Goal: Task Accomplishment & Management: Complete application form

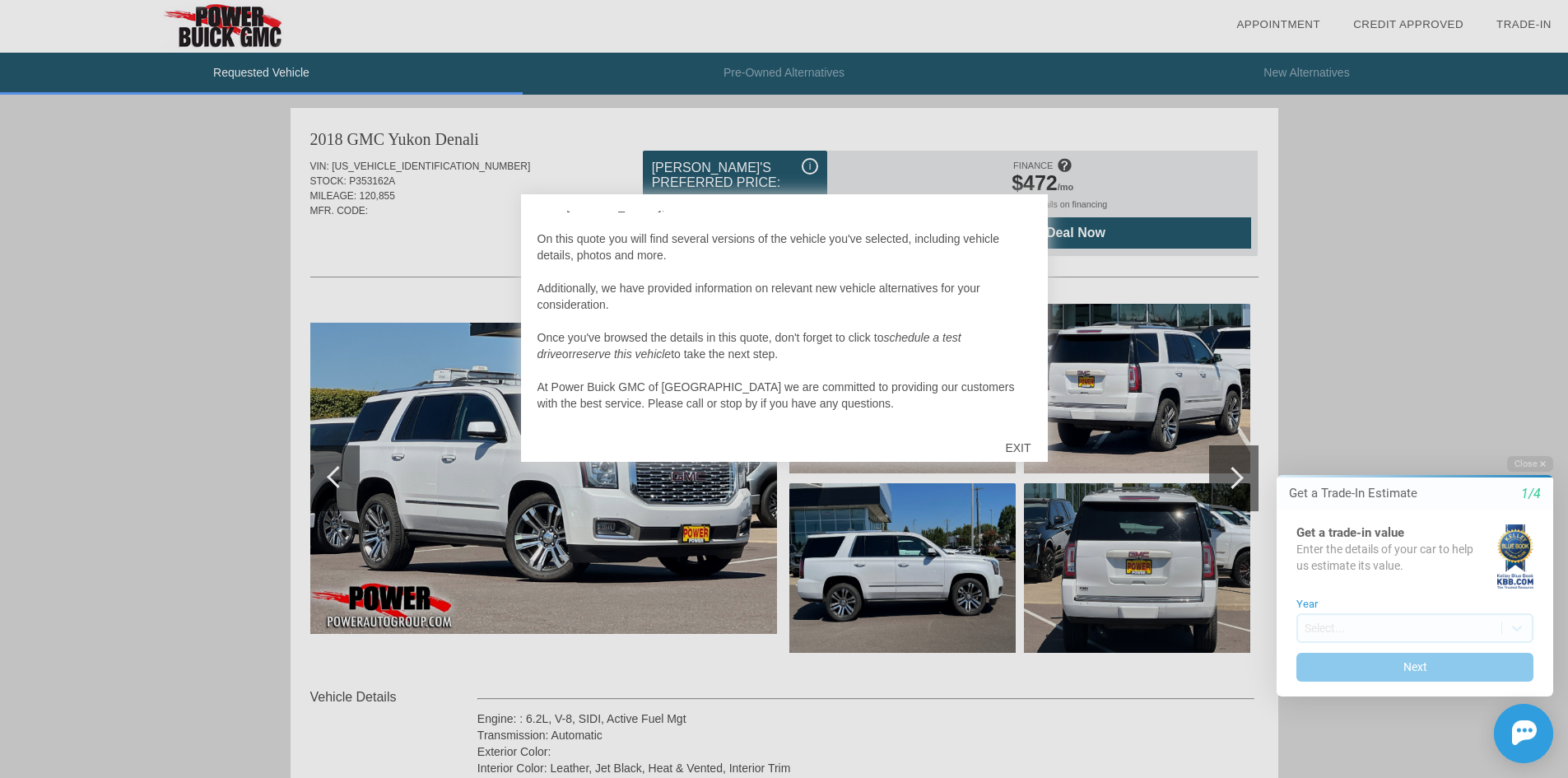
scroll to position [17, 0]
click at [1233, 479] on div at bounding box center [784, 389] width 1568 height 778
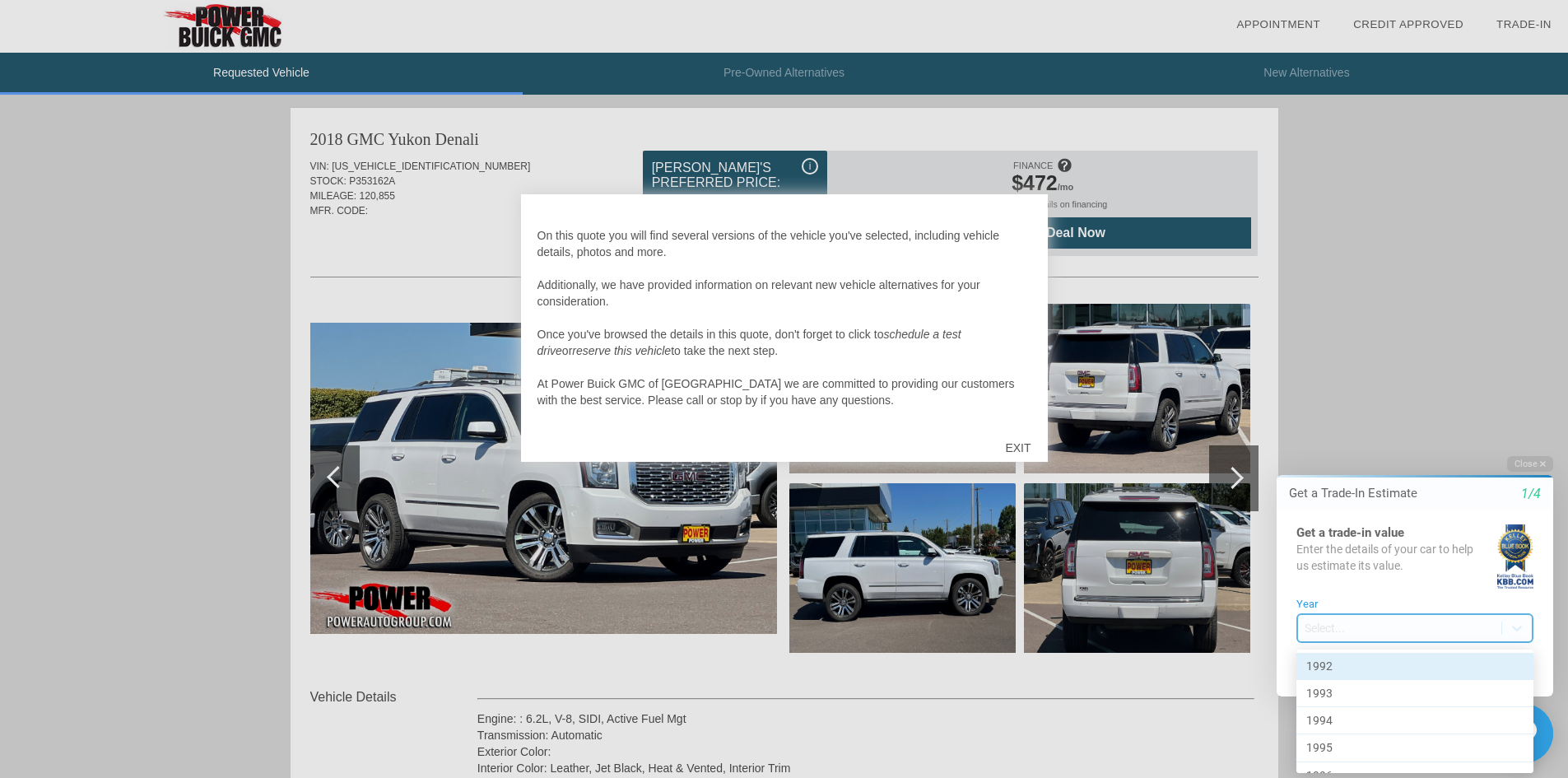
click at [1389, 441] on body "Welcome! Get a Trade-In Estimate 1/4 Get a trade-in value Enter the details of …" at bounding box center [1405, 441] width 326 height 0
click at [1403, 652] on div "2015" at bounding box center [1415, 648] width 237 height 27
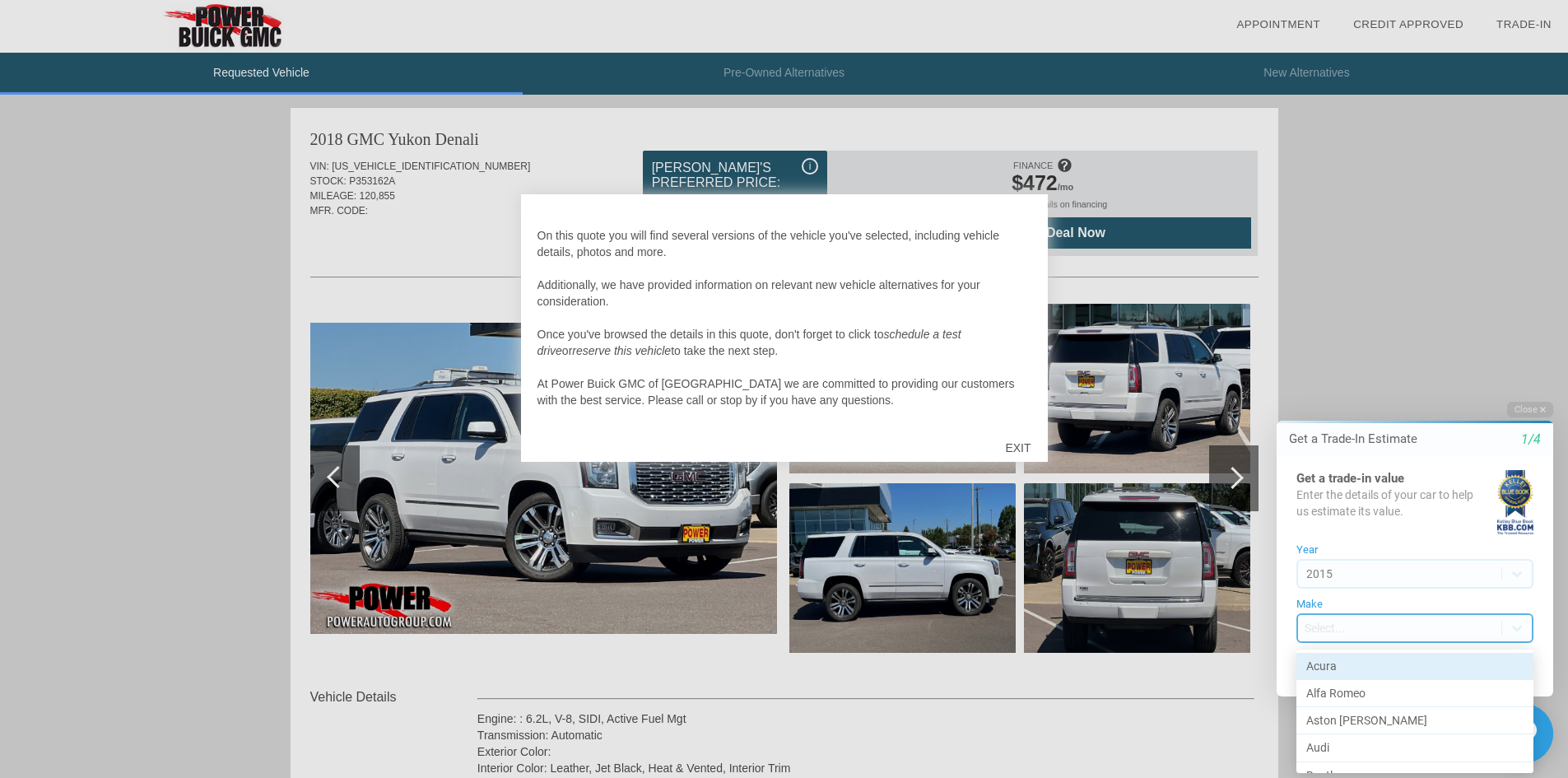
click at [1362, 387] on body "Welcome! Get a Trade-In Estimate 1/4 Get a trade-in value Enter the details of …" at bounding box center [1405, 387] width 326 height 0
click at [1349, 718] on div "BMW" at bounding box center [1415, 720] width 237 height 27
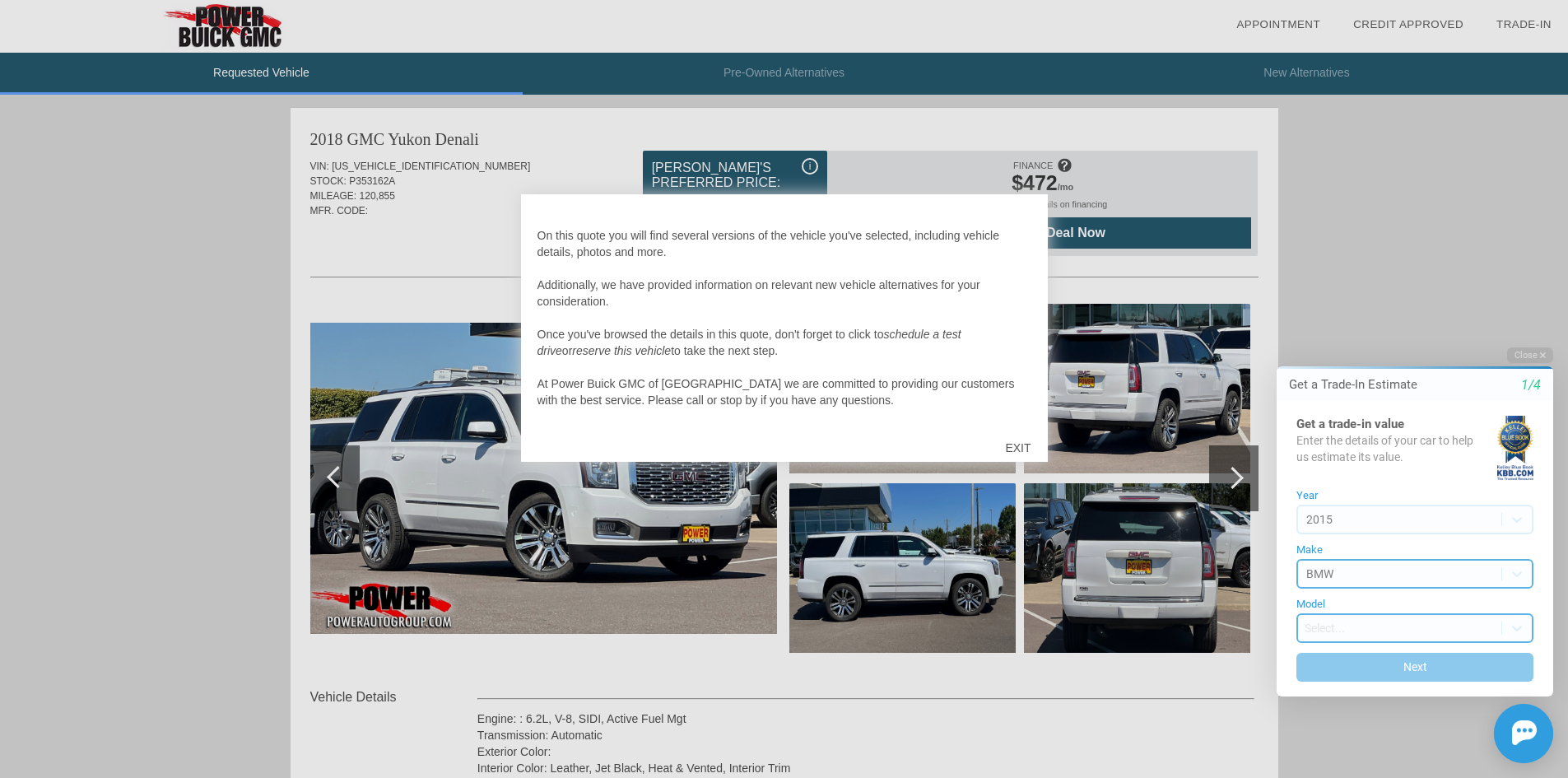
click at [1335, 332] on body "Welcome! Get a Trade-In Estimate 1/4 Get a trade-in value Enter the details of …" at bounding box center [1405, 332] width 326 height 0
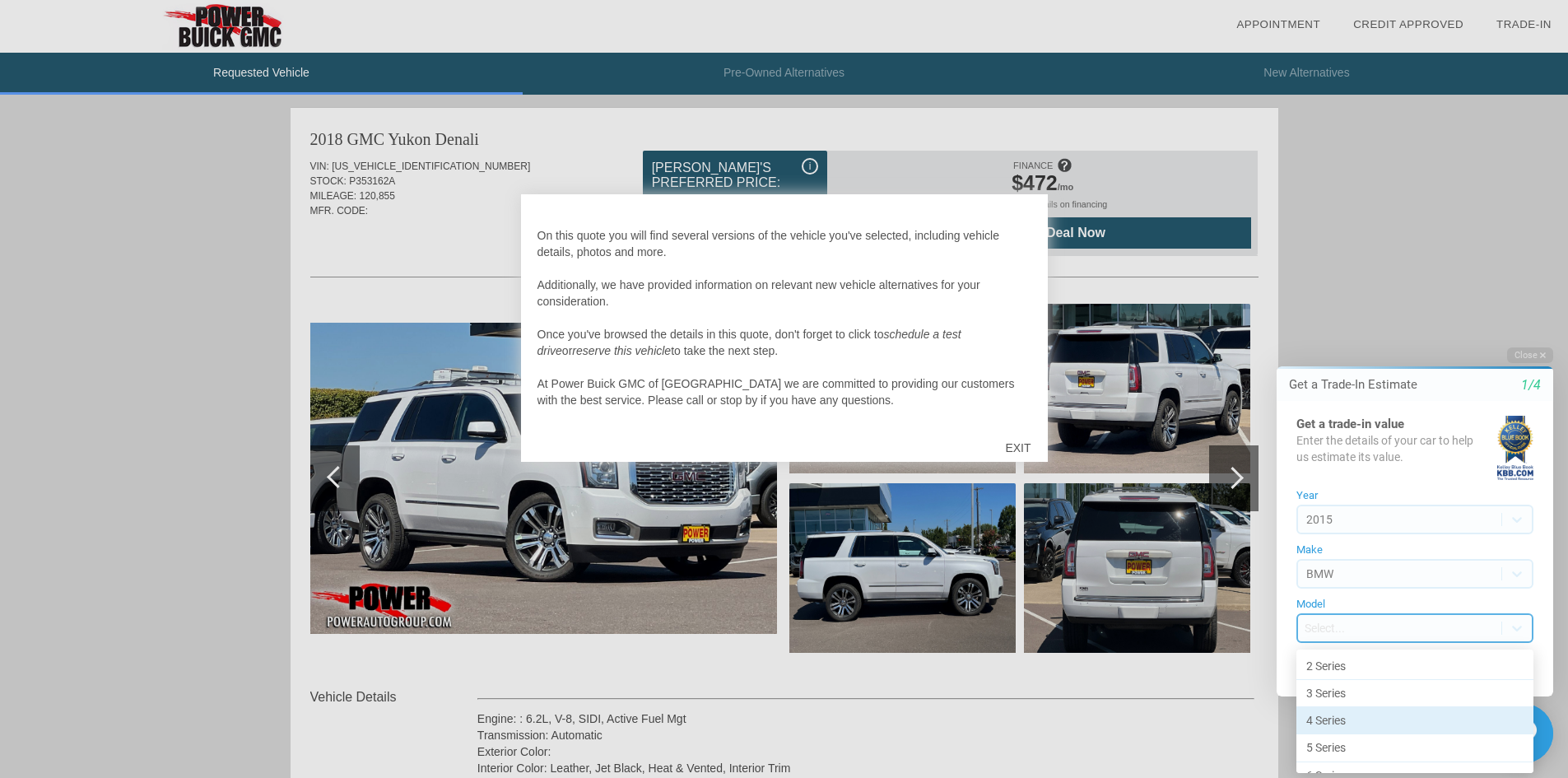
click at [1356, 720] on div "4 Series" at bounding box center [1415, 720] width 237 height 27
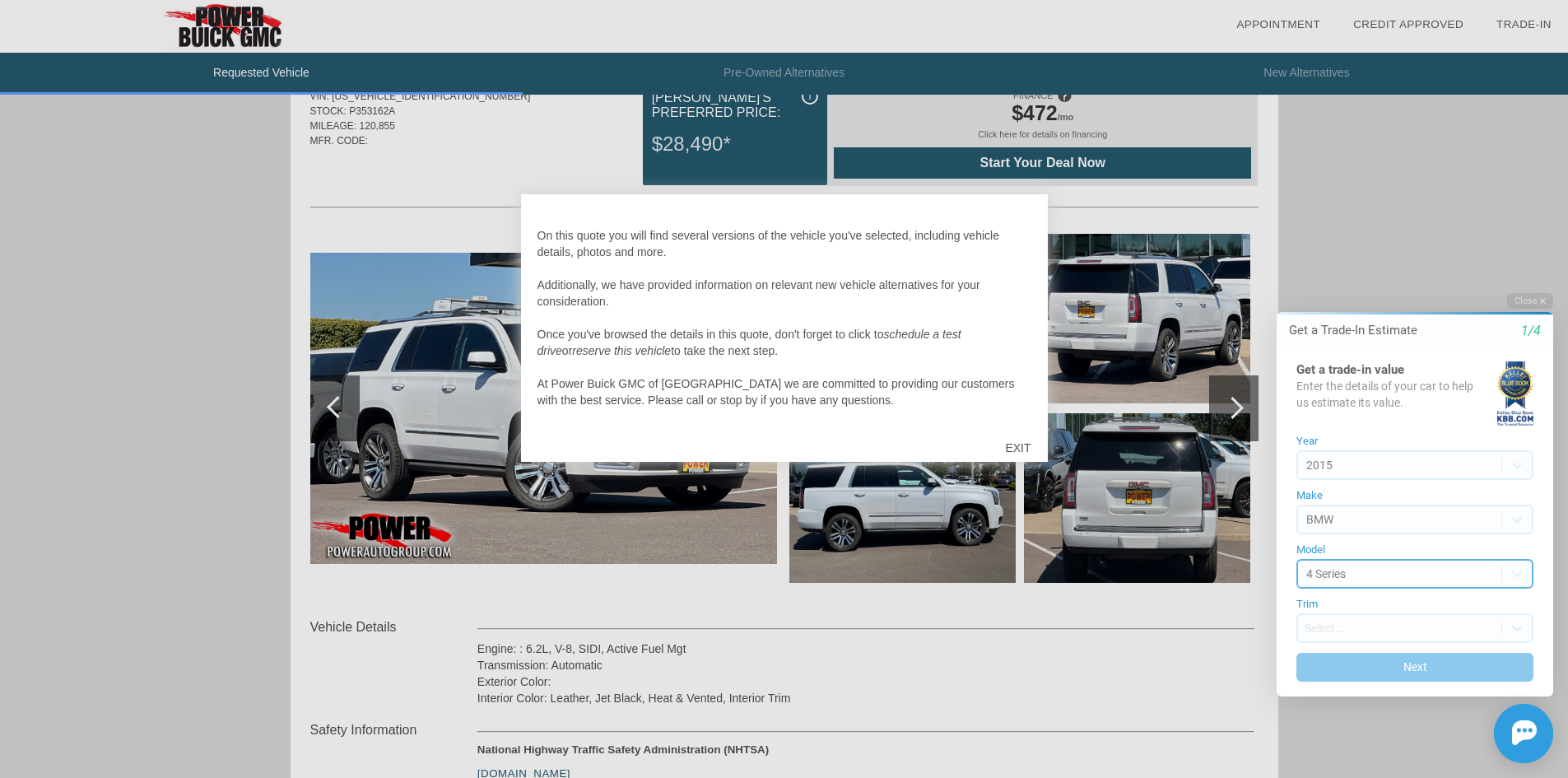
scroll to position [165, 0]
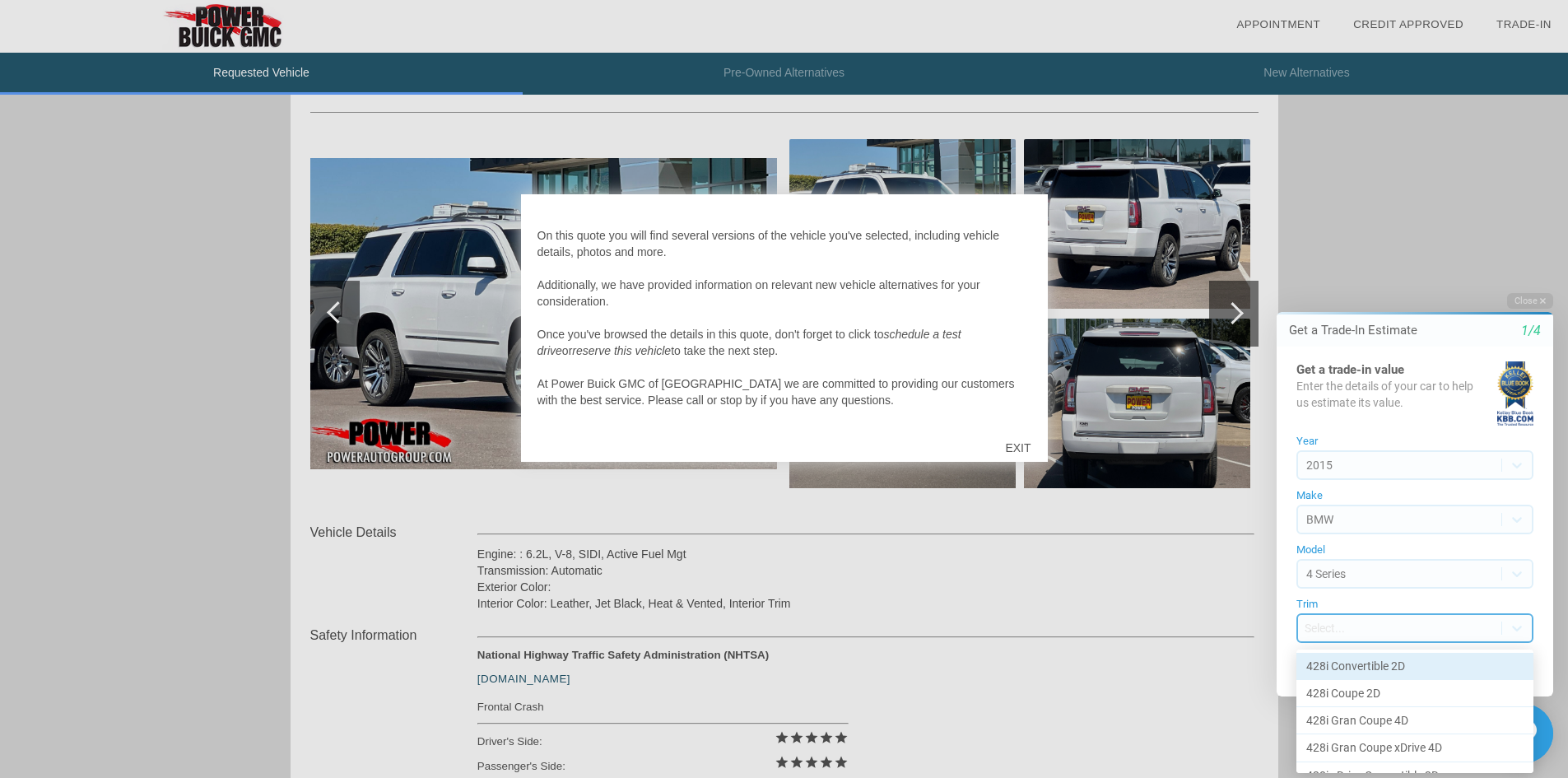
click at [1358, 278] on body "Welcome! Get a Trade-In Estimate 1/4 Get a trade-in value Enter the details of …" at bounding box center [1405, 278] width 326 height 0
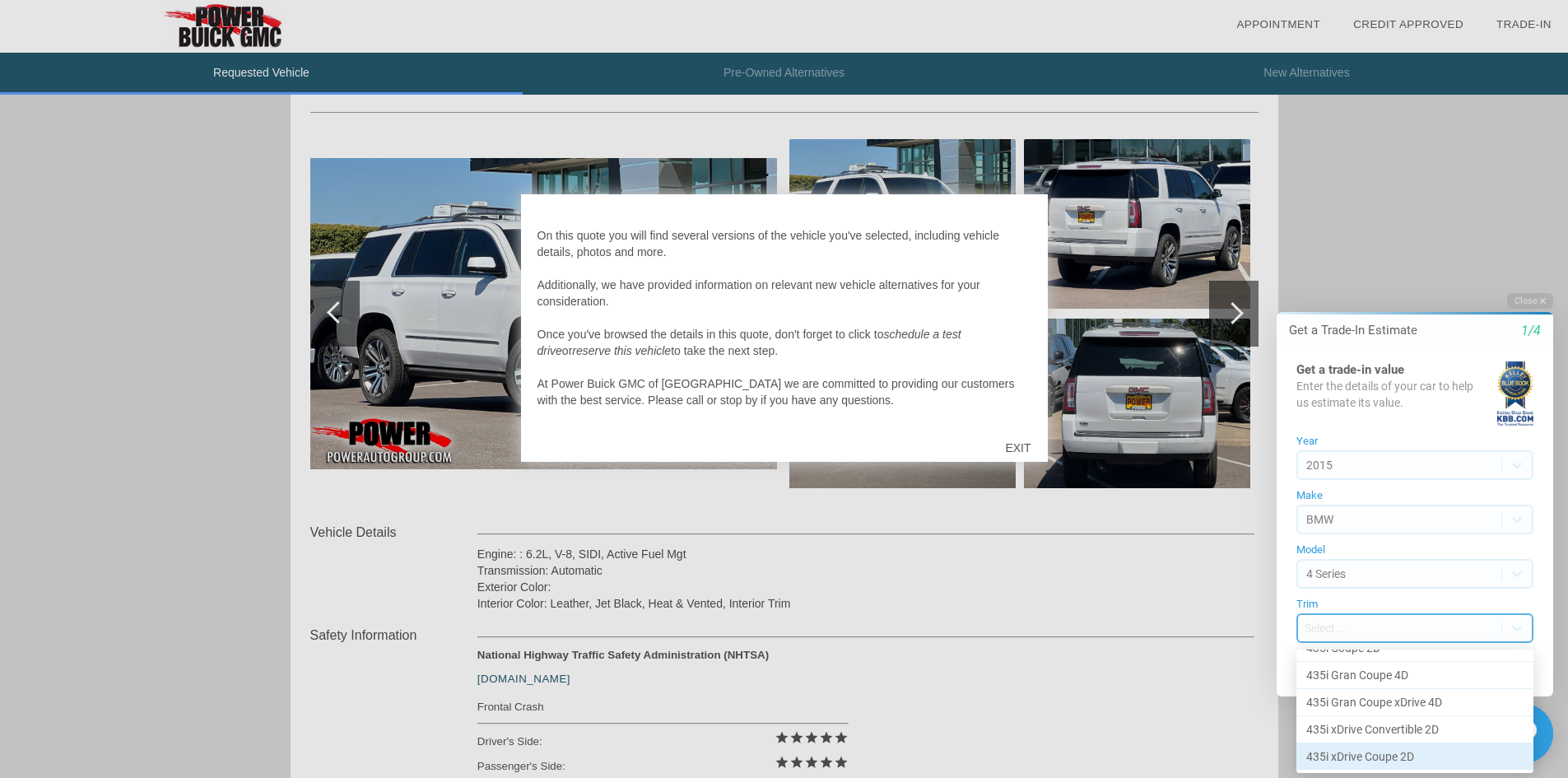
click at [1386, 757] on div "435i xDrive Coupe 2D" at bounding box center [1415, 757] width 237 height 26
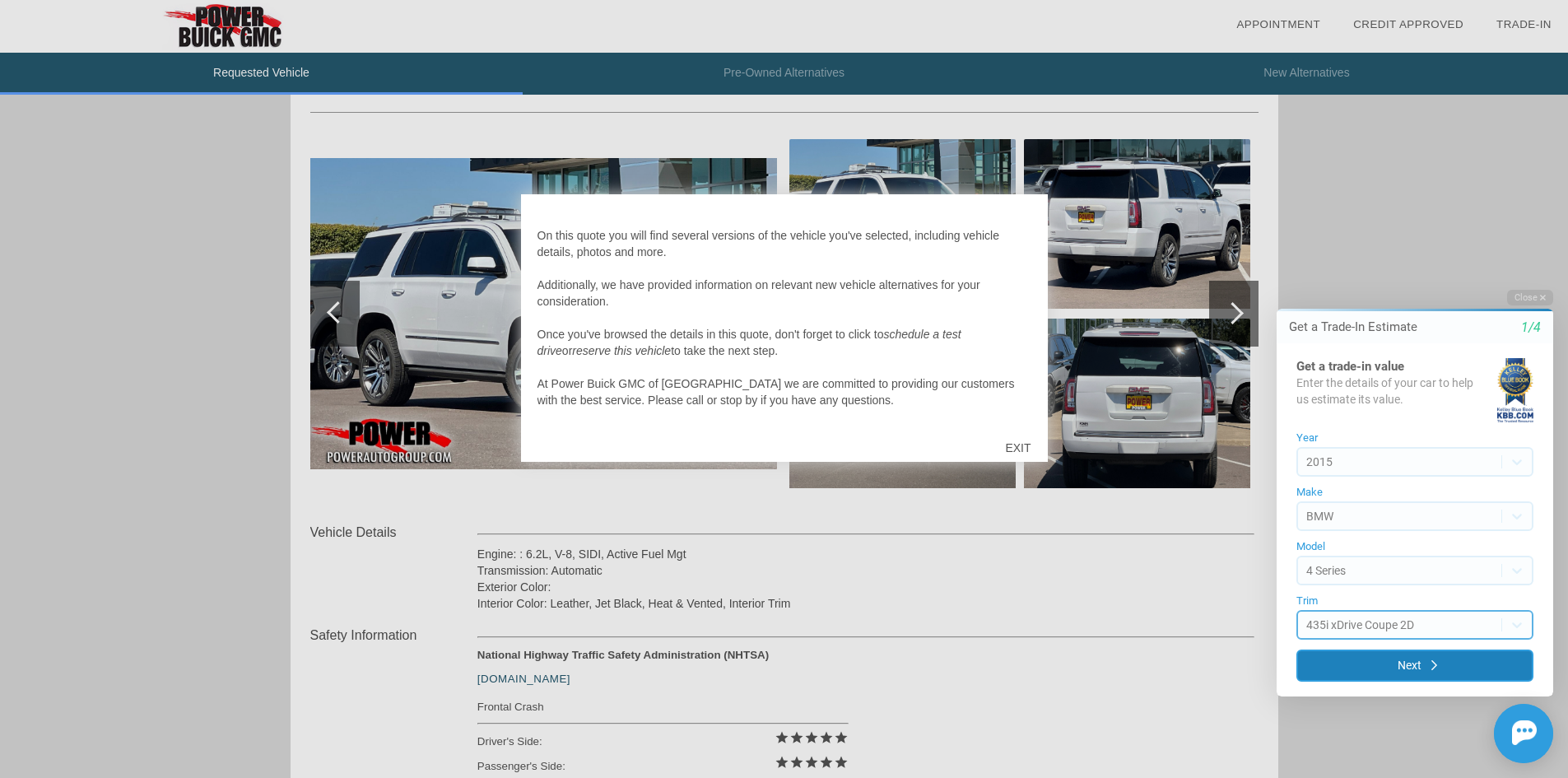
click at [1389, 662] on button "Next" at bounding box center [1415, 665] width 237 height 32
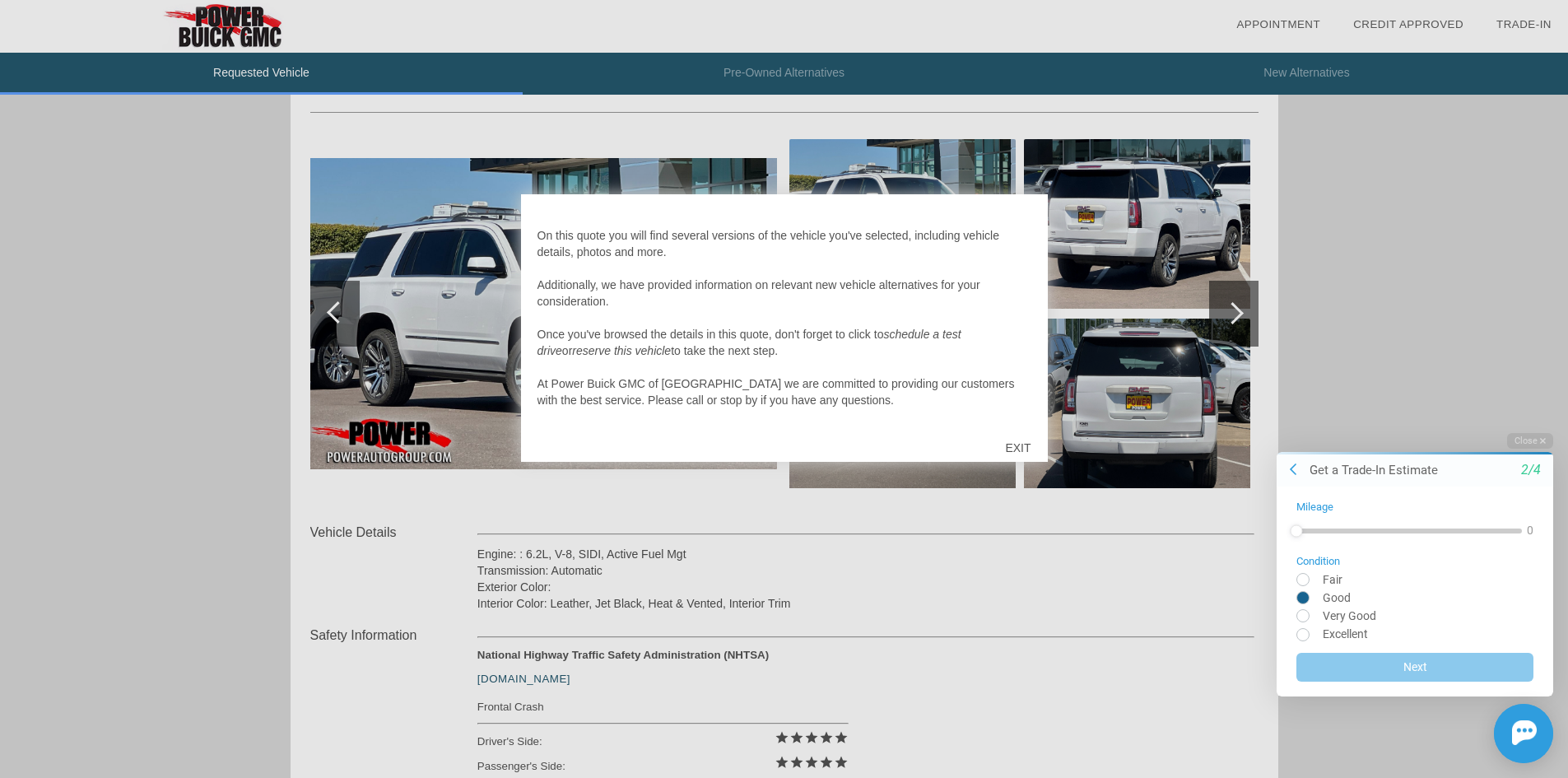
click at [1299, 595] on input "radio" at bounding box center [1415, 596] width 237 height 12
radio input "true"
click at [1302, 612] on input "radio" at bounding box center [1415, 615] width 237 height 12
radio input "true"
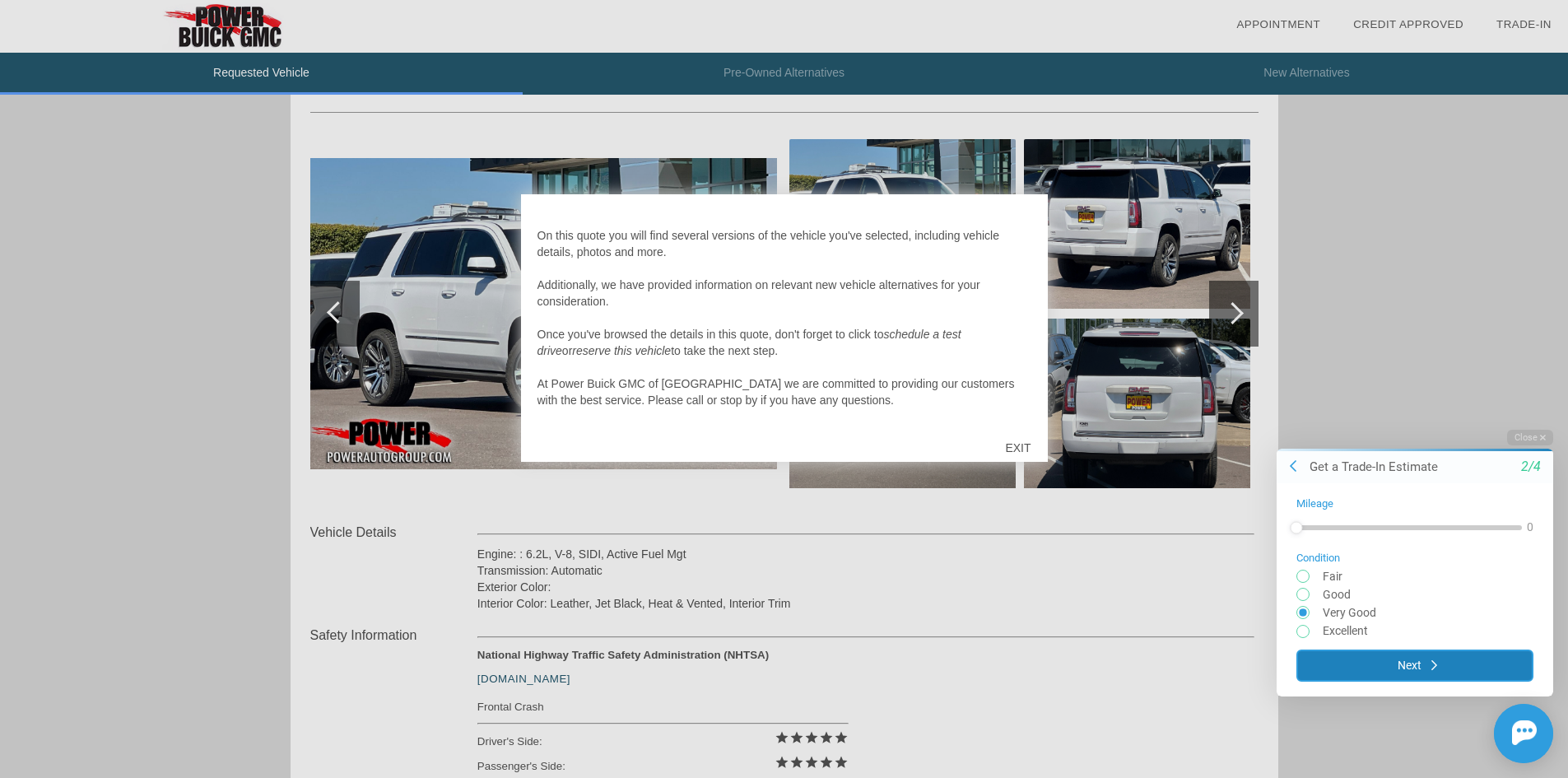
click at [1407, 663] on button "Next" at bounding box center [1415, 664] width 237 height 32
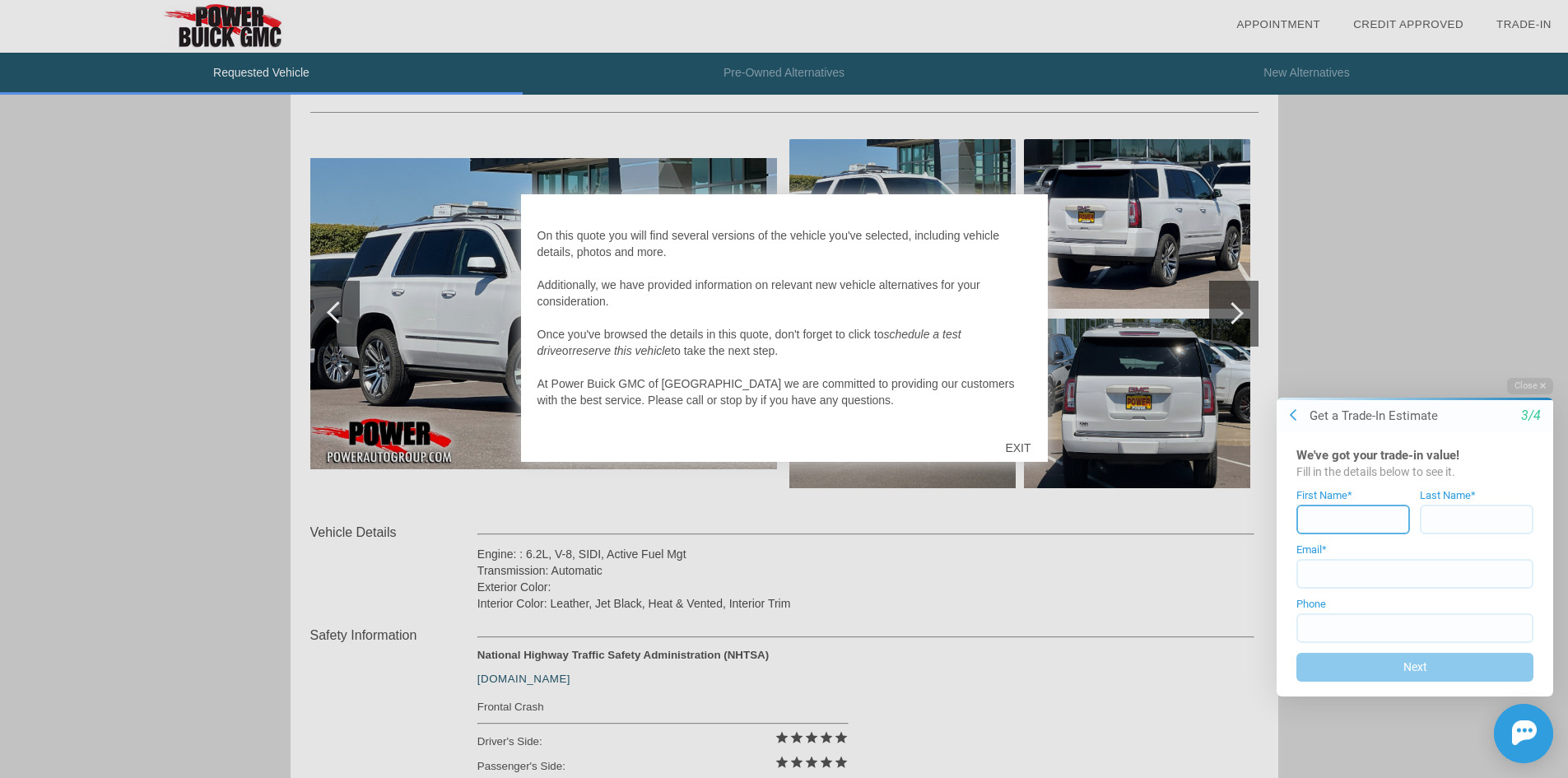
click at [1354, 523] on input at bounding box center [1354, 520] width 114 height 30
type input "[PERSON_NAME]"
type input "[PHONE_NUMBER]"
click at [1347, 589] on form "First Name* [PERSON_NAME] Last Name* [PERSON_NAME] Email* Phone [PHONE_NUMBER] …" at bounding box center [1415, 586] width 237 height 192
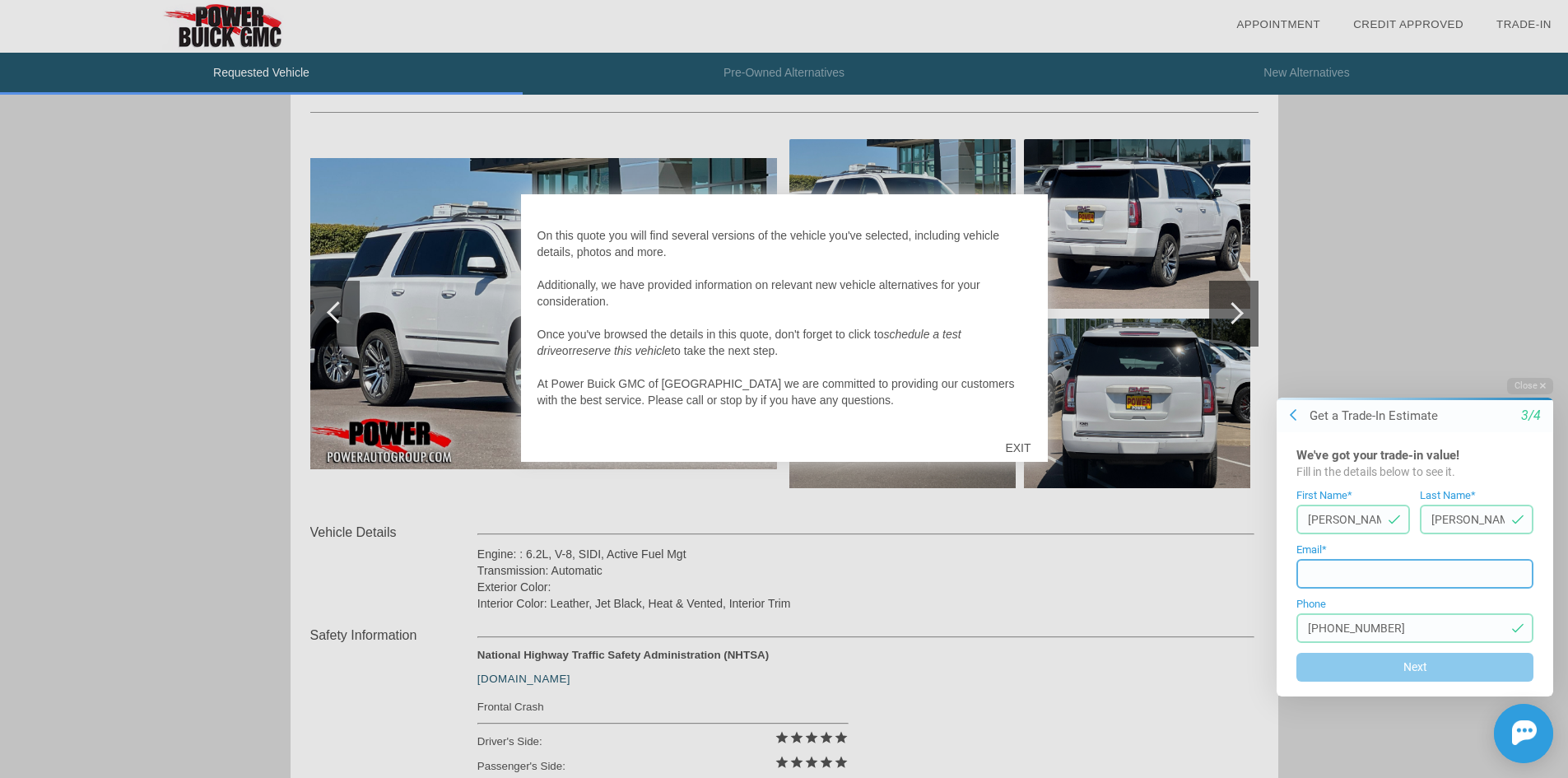
click at [1340, 578] on input at bounding box center [1415, 574] width 237 height 30
type input "[EMAIL_ADDRESS][DOMAIN_NAME]"
drag, startPoint x: 1397, startPoint y: 624, endPoint x: 1338, endPoint y: 634, distance: 59.8
click at [1338, 634] on input "[PHONE_NUMBER]" at bounding box center [1415, 629] width 237 height 30
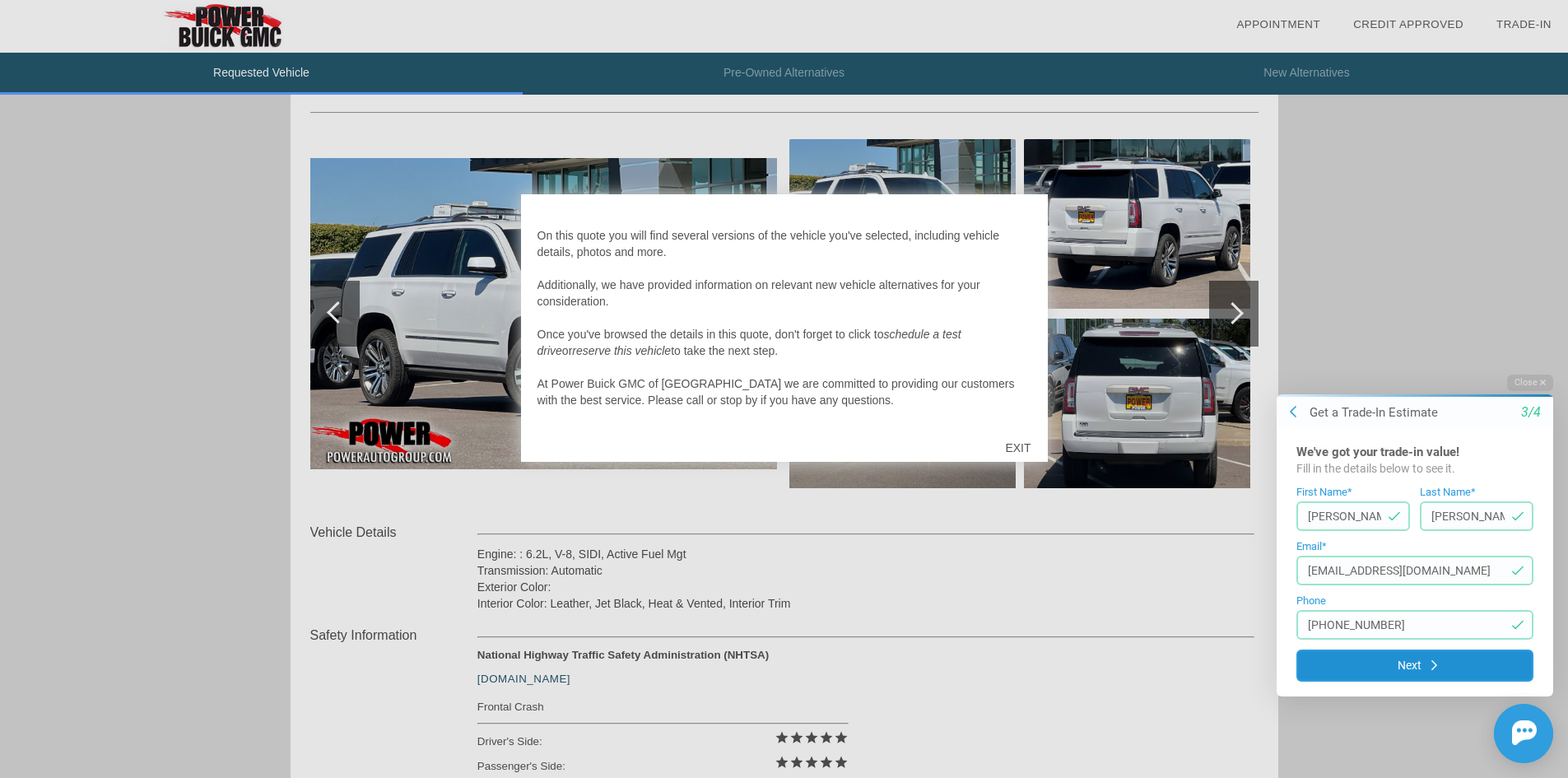
type input "[PHONE_NUMBER]"
click at [1409, 658] on button "Next" at bounding box center [1415, 665] width 237 height 32
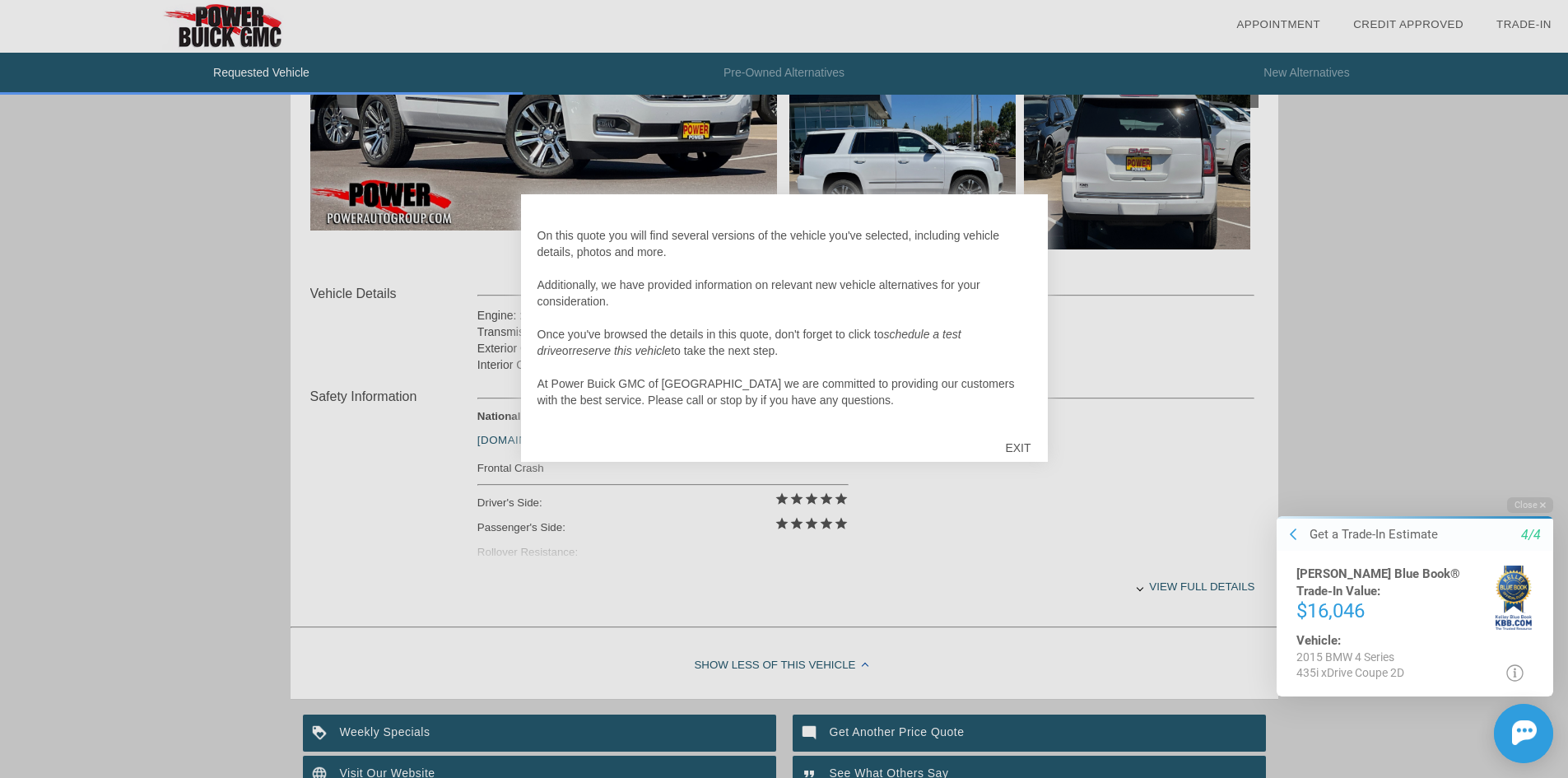
scroll to position [412, 0]
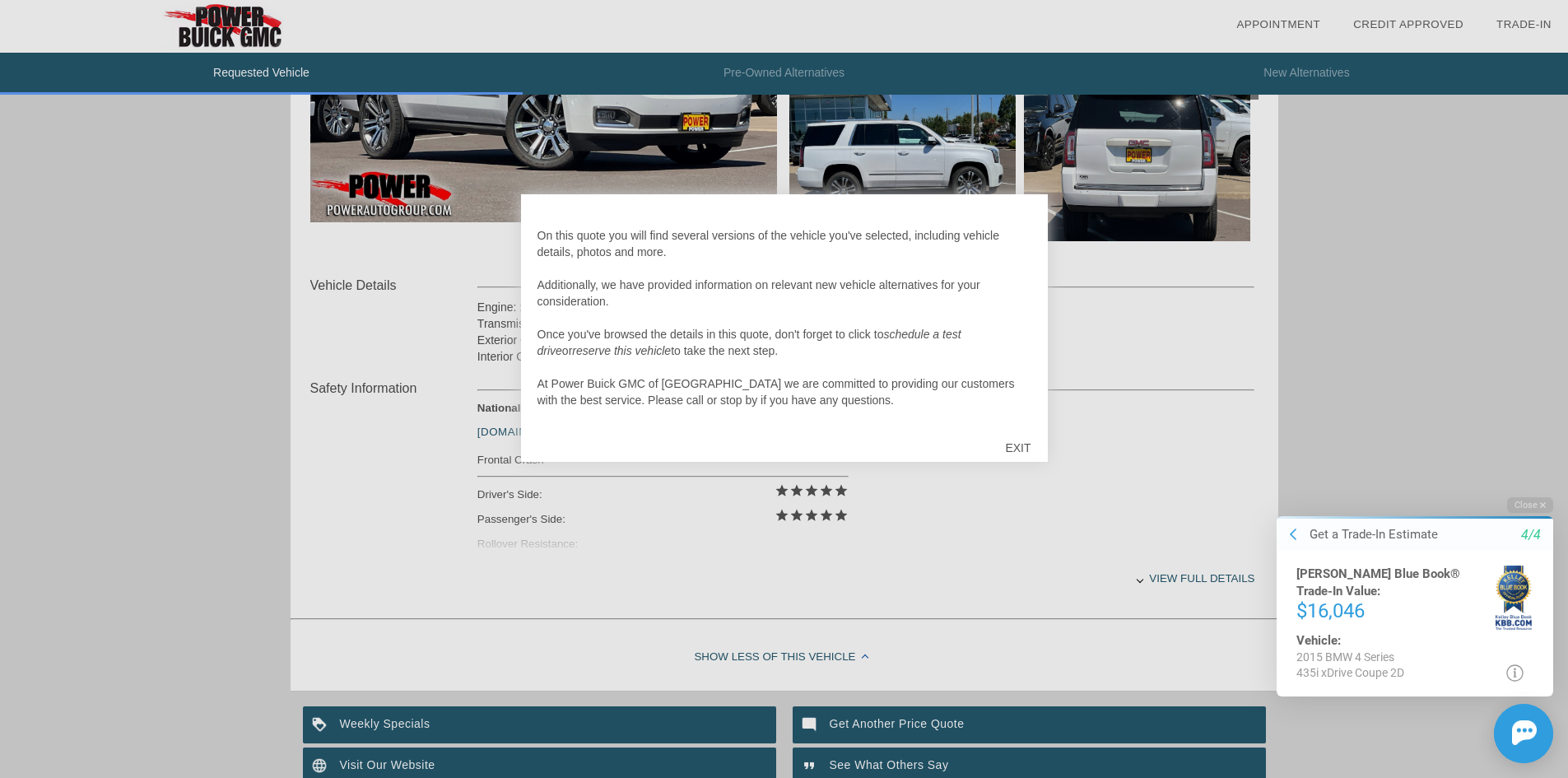
click at [1019, 445] on div "EXIT" at bounding box center [1018, 448] width 59 height 50
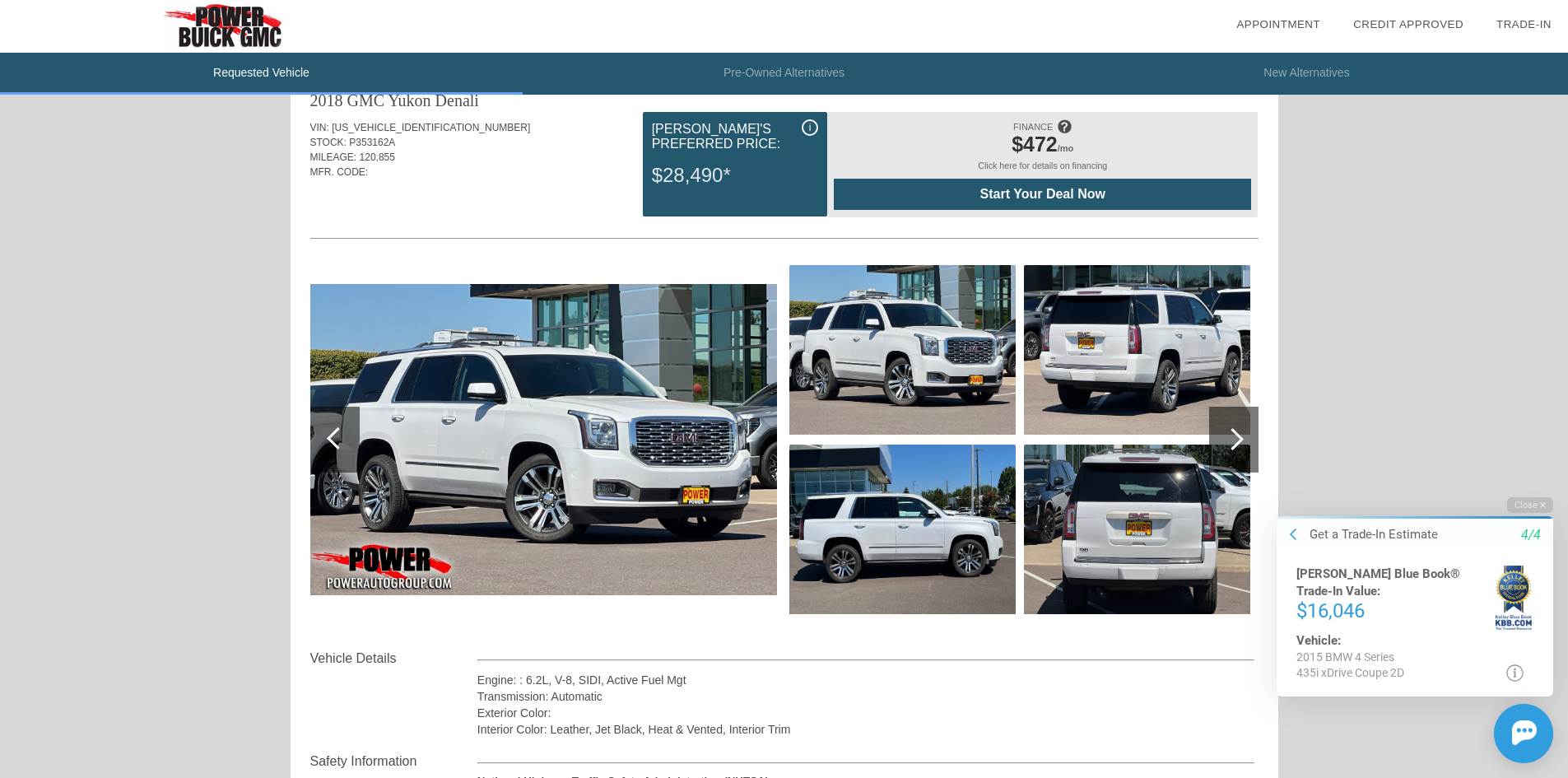
scroll to position [0, 0]
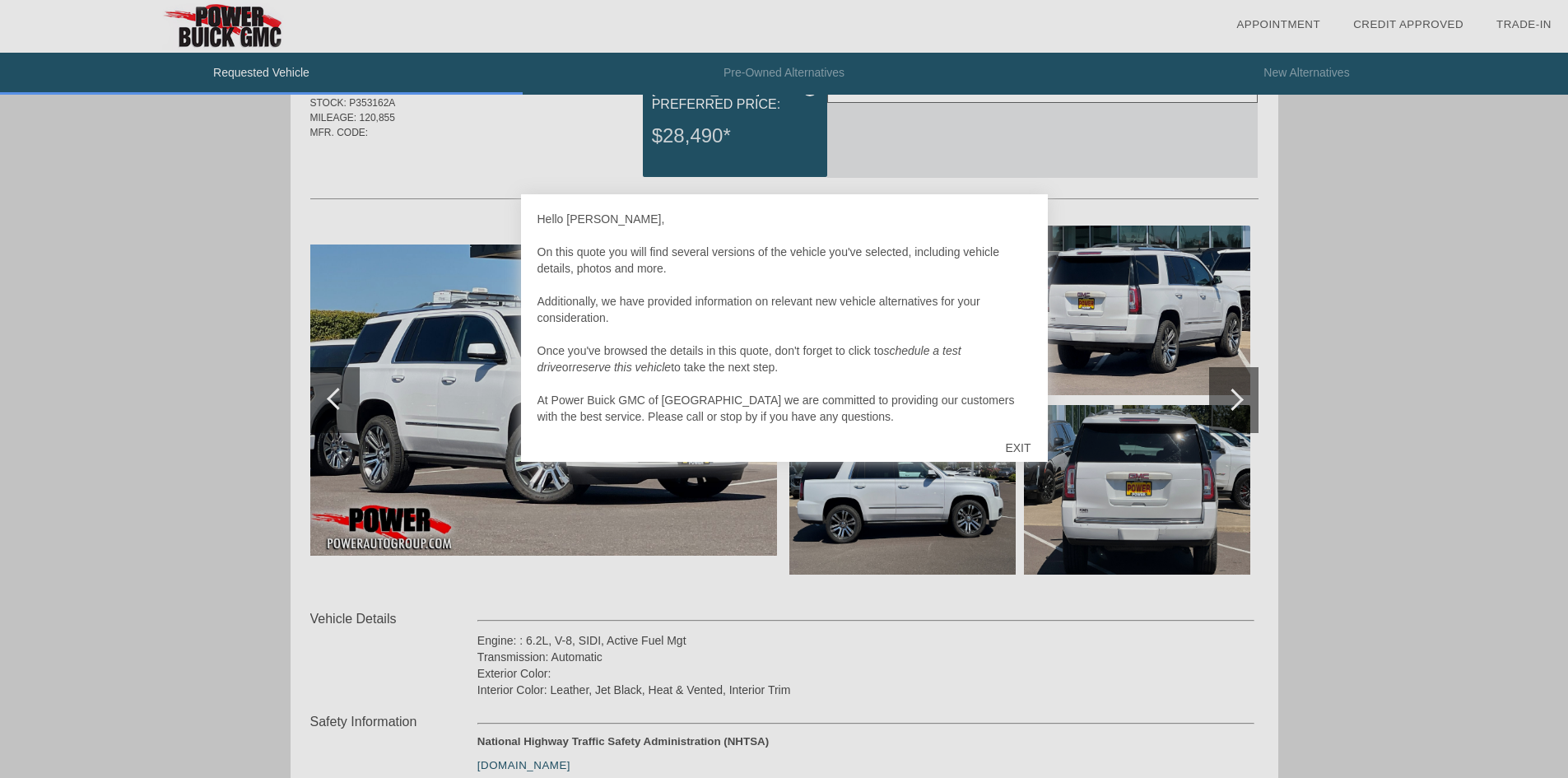
scroll to position [329, 0]
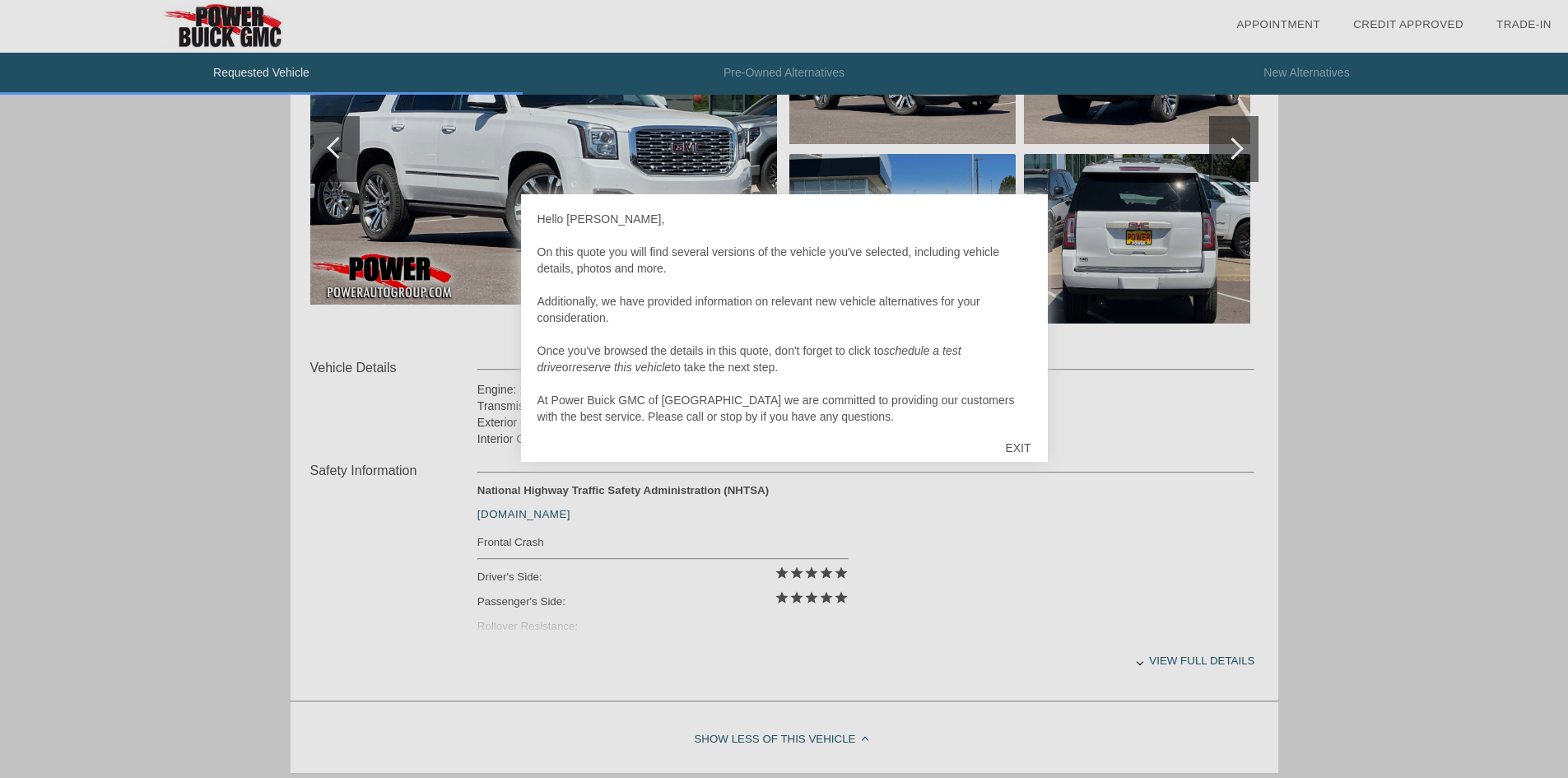
click at [1021, 447] on div "EXIT" at bounding box center [1018, 448] width 59 height 50
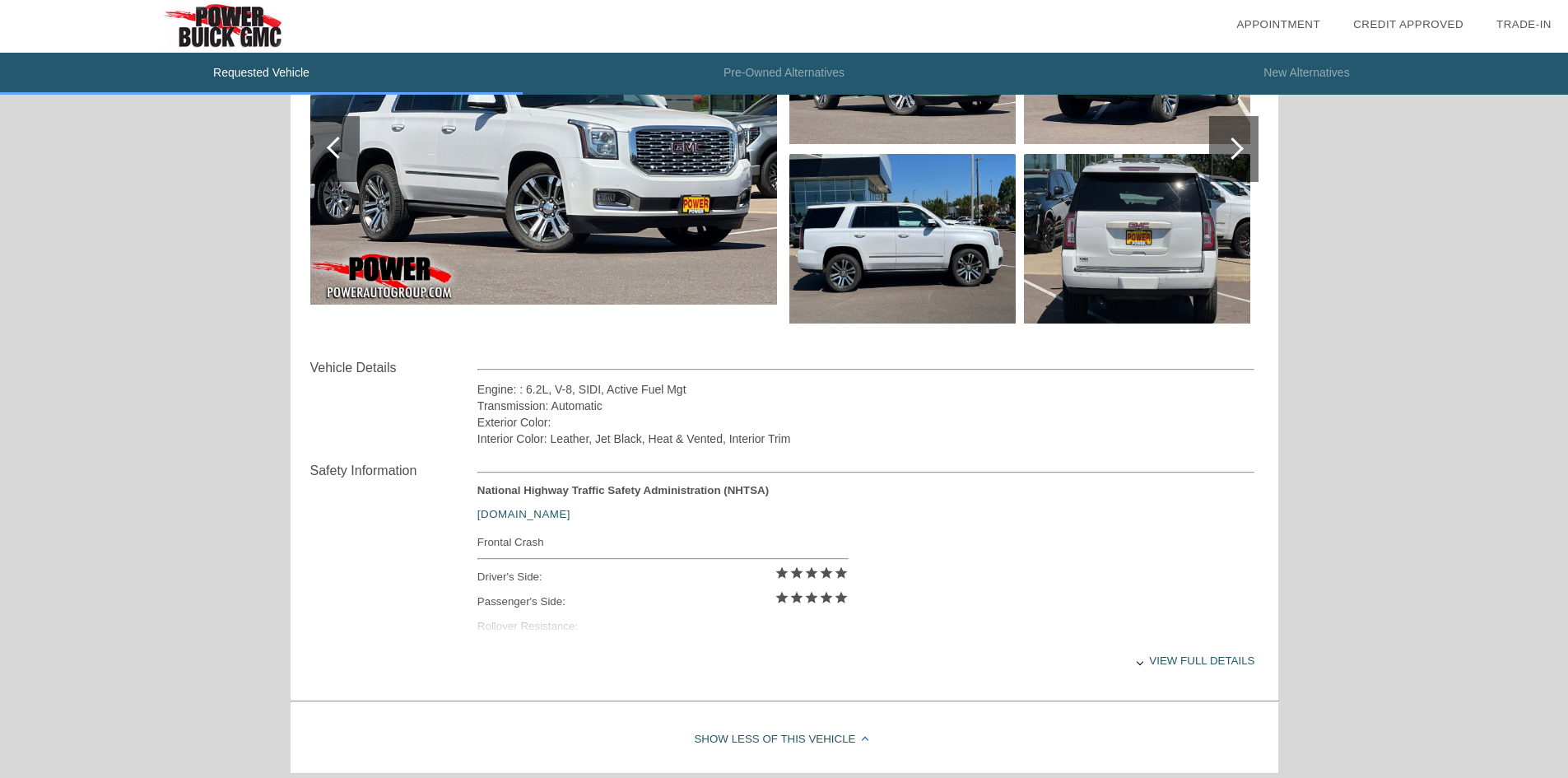
scroll to position [0, 0]
